Goal: Task Accomplishment & Management: Use online tool/utility

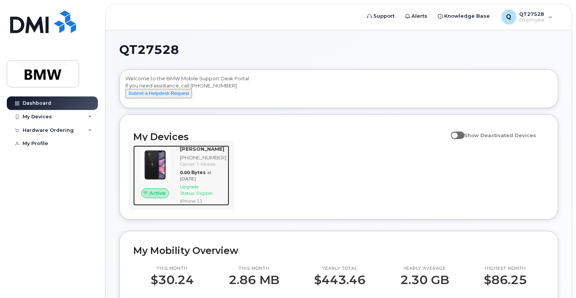
click at [197, 167] on div "Carrier: T-Mobile" at bounding box center [203, 164] width 46 height 6
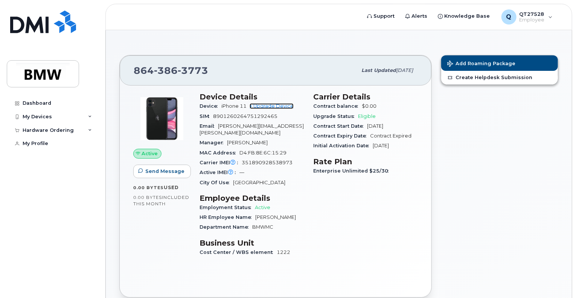
click at [267, 105] on link "+ Upgrade Device" at bounding box center [272, 106] width 44 height 6
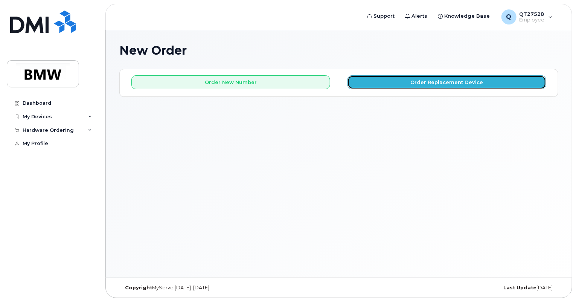
click at [440, 83] on button "Order Replacement Device" at bounding box center [447, 82] width 199 height 14
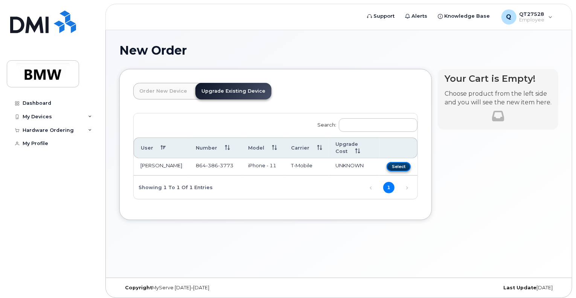
click at [402, 162] on button "Select" at bounding box center [399, 166] width 24 height 9
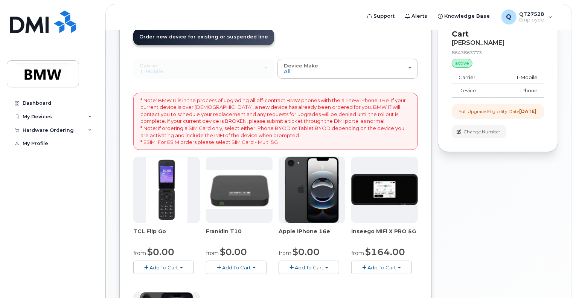
scroll to position [38, 0]
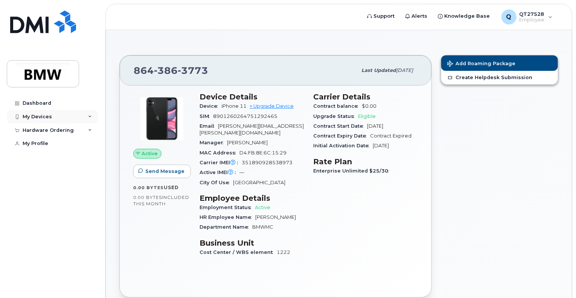
click at [87, 117] on div "My Devices" at bounding box center [52, 117] width 91 height 14
